Goal: Check status: Check status

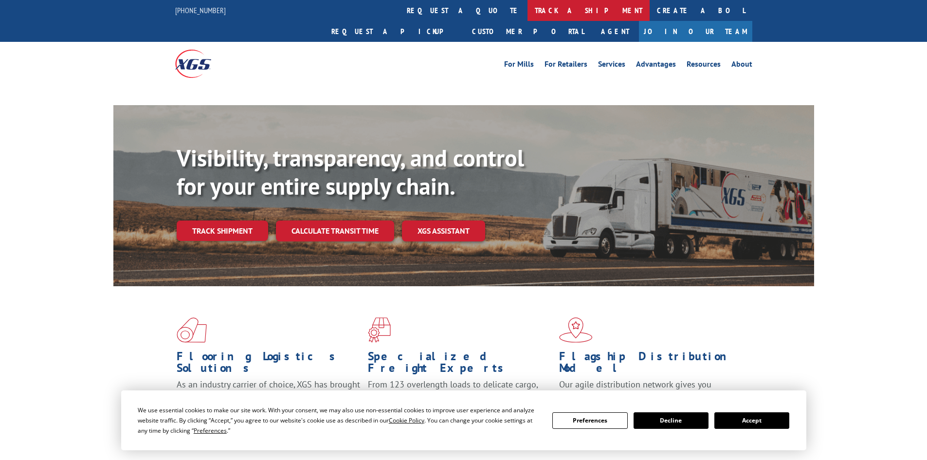
click at [527, 7] on link "track a shipment" at bounding box center [588, 10] width 122 height 21
click at [527, 14] on link "track a shipment" at bounding box center [588, 10] width 122 height 21
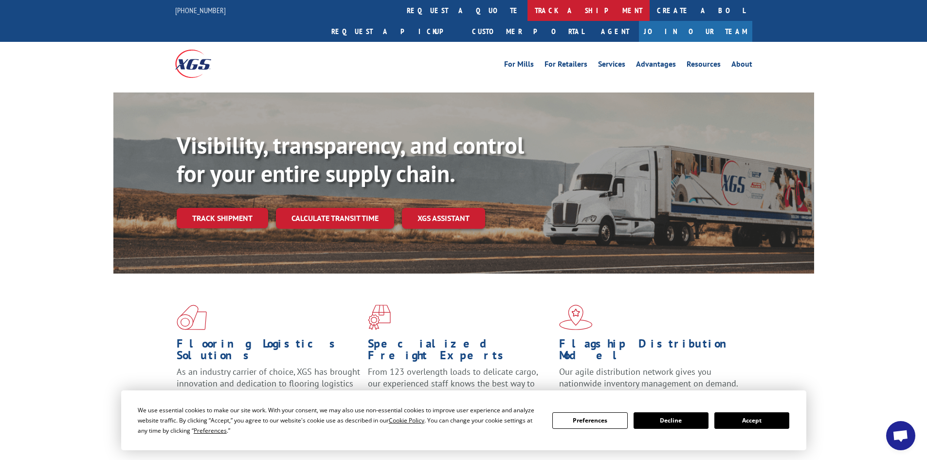
click at [527, 10] on link "track a shipment" at bounding box center [588, 10] width 122 height 21
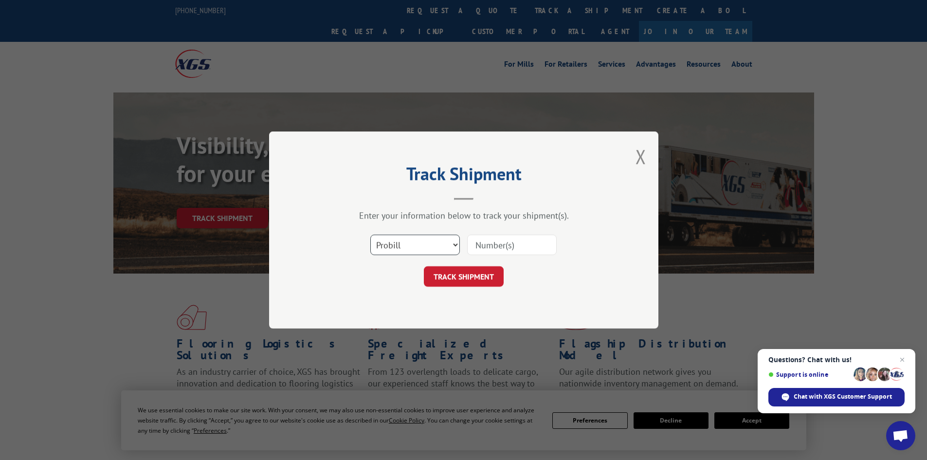
click at [390, 244] on select "Select category... Probill BOL PO" at bounding box center [415, 245] width 90 height 20
select select "bol"
click at [370, 235] on select "Select category... Probill BOL PO" at bounding box center [415, 245] width 90 height 20
paste input "447902"
type input "447902"
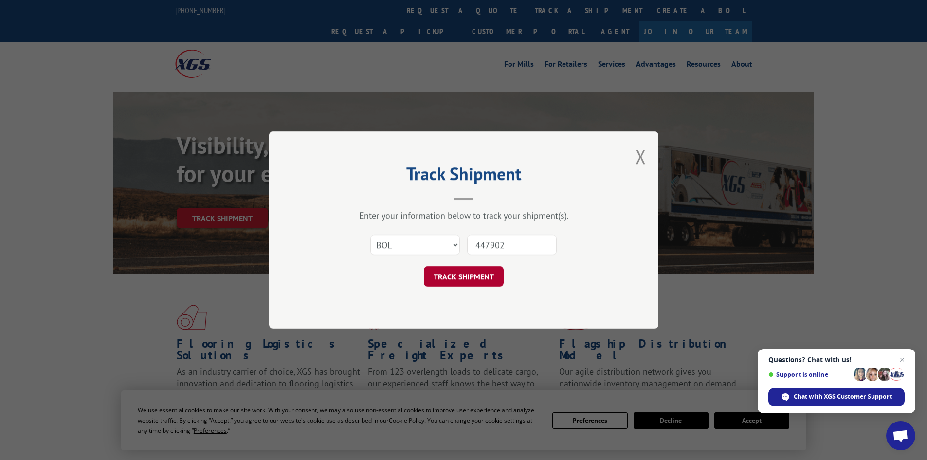
click at [488, 273] on button "TRACK SHIPMENT" at bounding box center [464, 276] width 80 height 20
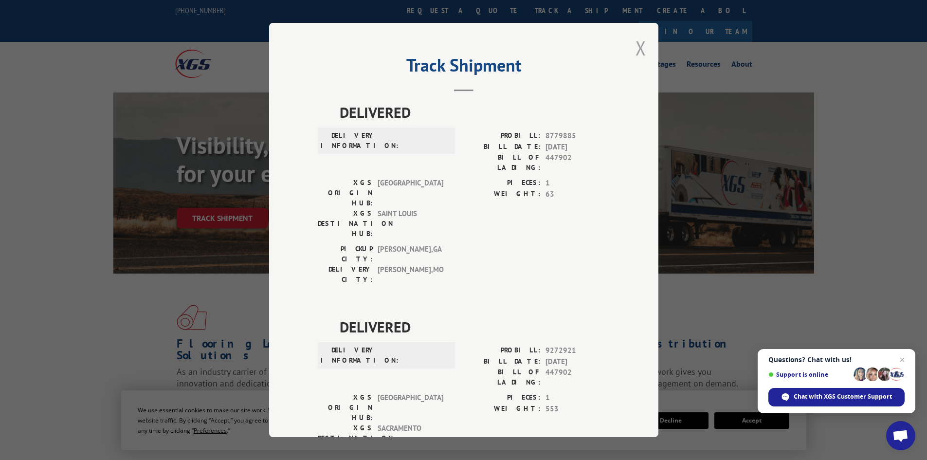
click at [636, 47] on button "Close modal" at bounding box center [640, 48] width 11 height 26
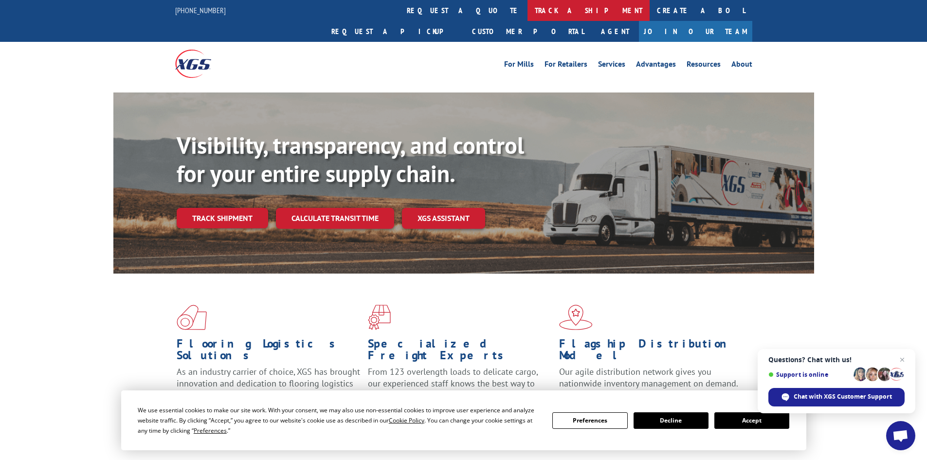
click at [527, 8] on link "track a shipment" at bounding box center [588, 10] width 122 height 21
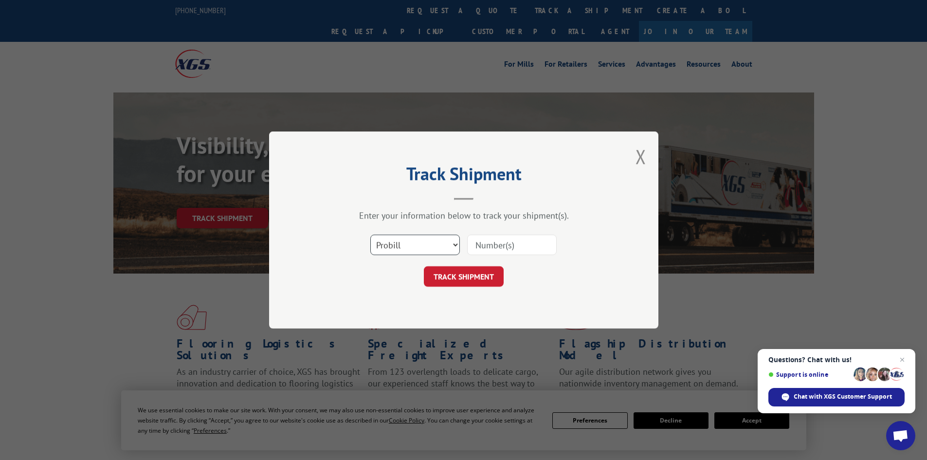
click at [430, 246] on select "Select category... Probill BOL PO" at bounding box center [415, 245] width 90 height 20
select select "bol"
click at [370, 235] on select "Select category... Probill BOL PO" at bounding box center [415, 245] width 90 height 20
paste input "5990267"
type input "5990267"
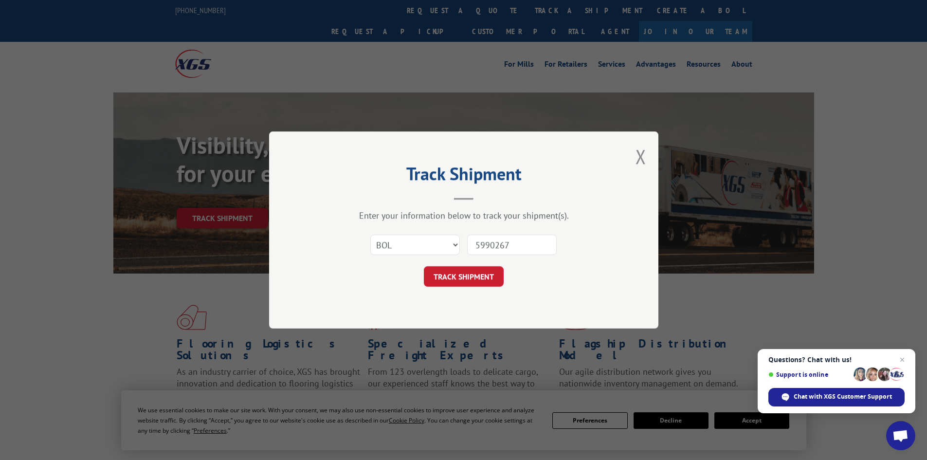
drag, startPoint x: 483, startPoint y: 271, endPoint x: 493, endPoint y: 278, distance: 12.6
click at [483, 271] on button "TRACK SHIPMENT" at bounding box center [464, 276] width 80 height 20
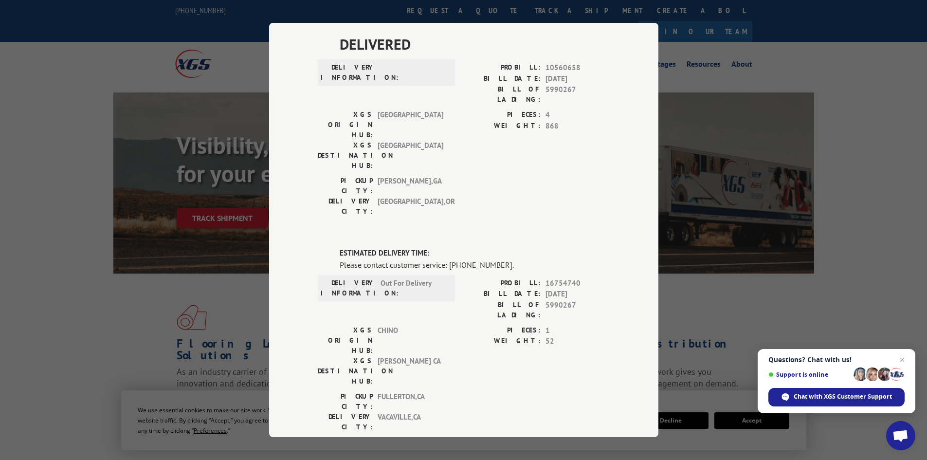
scroll to position [64, 0]
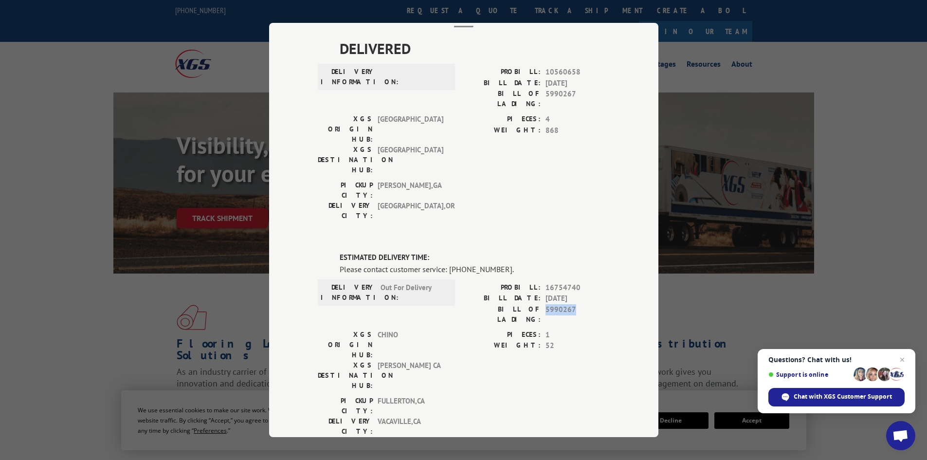
drag, startPoint x: 543, startPoint y: 250, endPoint x: 572, endPoint y: 254, distance: 29.0
click at [572, 304] on span "5990267" at bounding box center [577, 314] width 64 height 20
copy span "5990267"
click at [831, 395] on span "Chat with XGS Customer Support" at bounding box center [843, 396] width 98 height 9
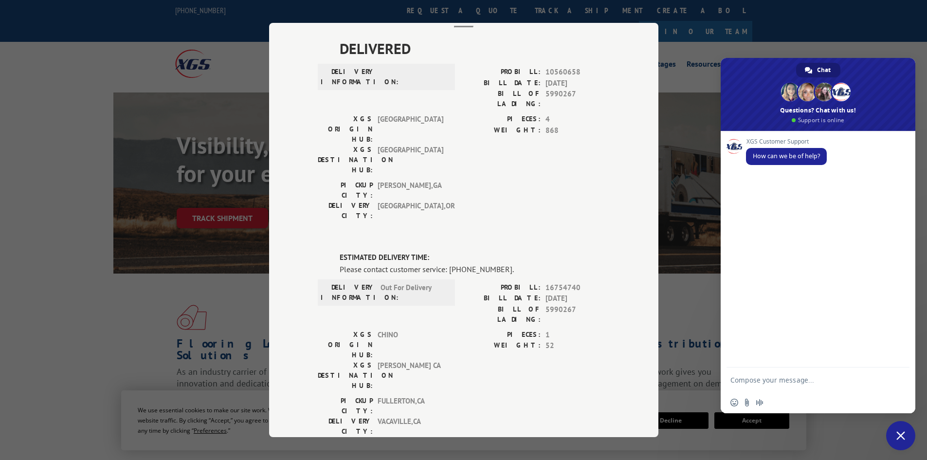
click at [826, 374] on textarea "Compose your message..." at bounding box center [808, 379] width 156 height 24
paste textarea "5990267"
type textarea "tracking 5990267"
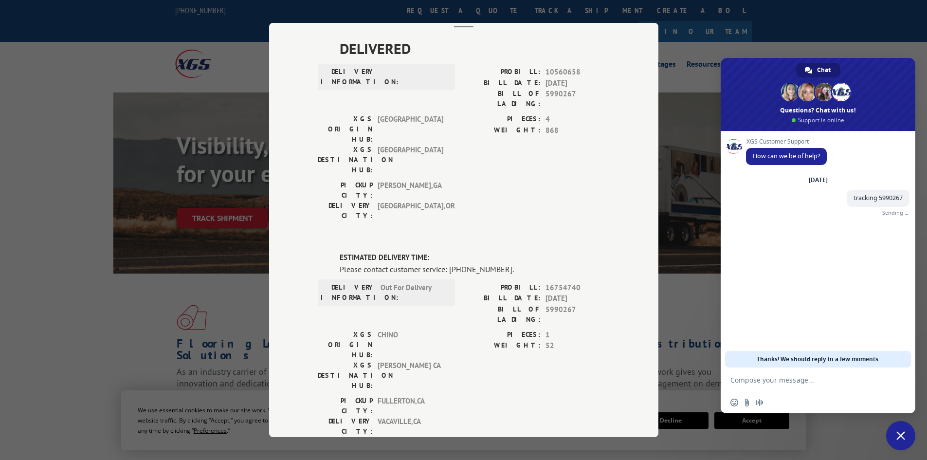
click at [826, 374] on textarea "Compose your message..." at bounding box center [808, 379] width 156 height 24
type textarea "is it really out for delivery [DATE]?"
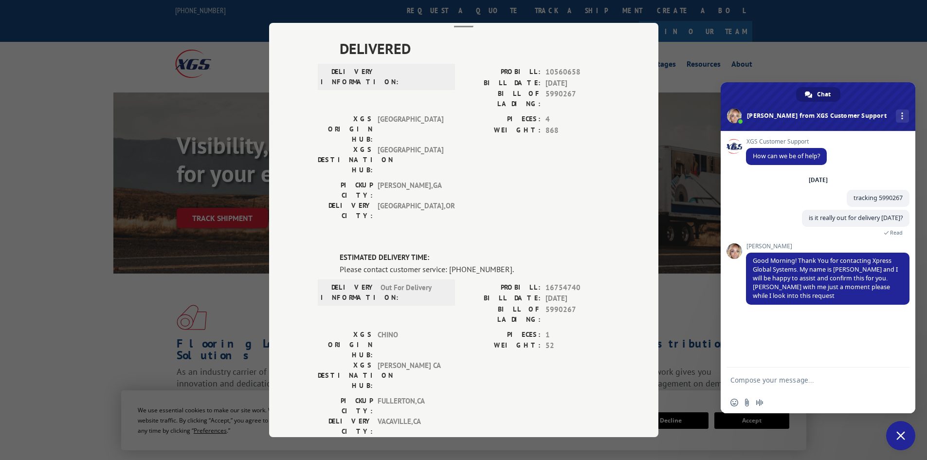
click at [812, 381] on textarea "Compose your message..." at bounding box center [808, 379] width 156 height 24
type textarea "Good morning, thank you"
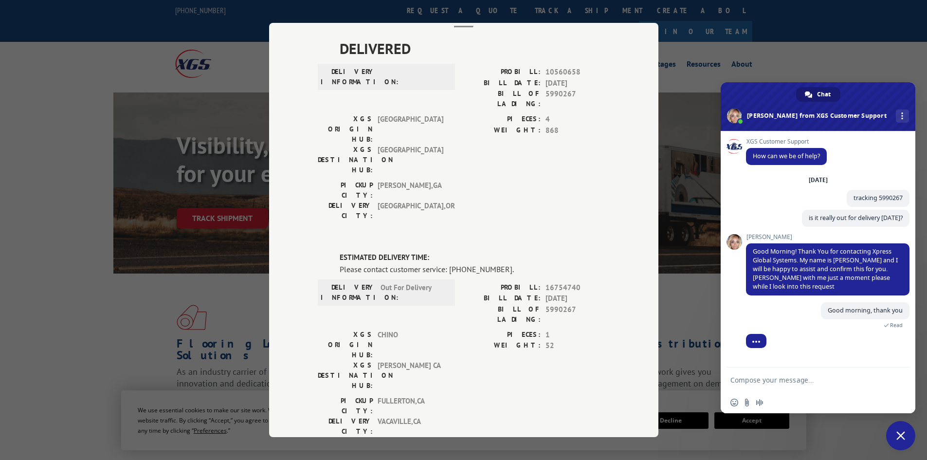
scroll to position [14, 0]
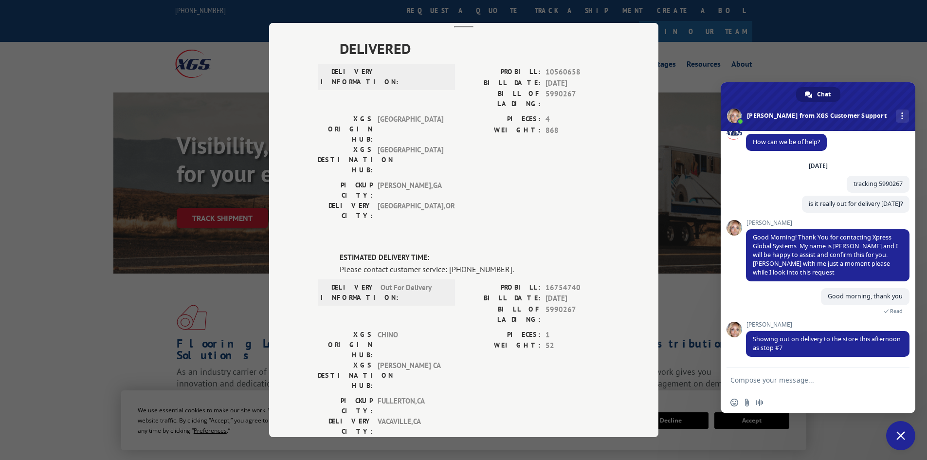
click at [796, 381] on textarea "Compose your message..." at bounding box center [808, 379] width 156 height 24
type textarea "great thank you"
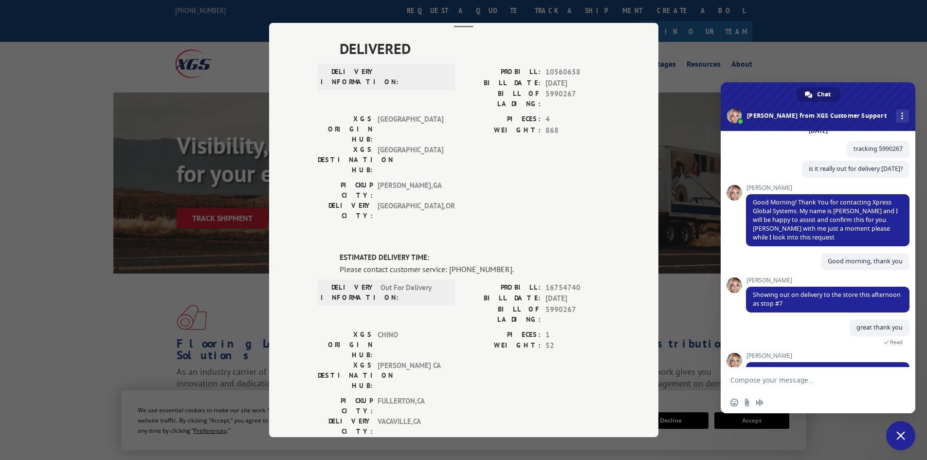
scroll to position [136, 0]
